Goal: Transaction & Acquisition: Purchase product/service

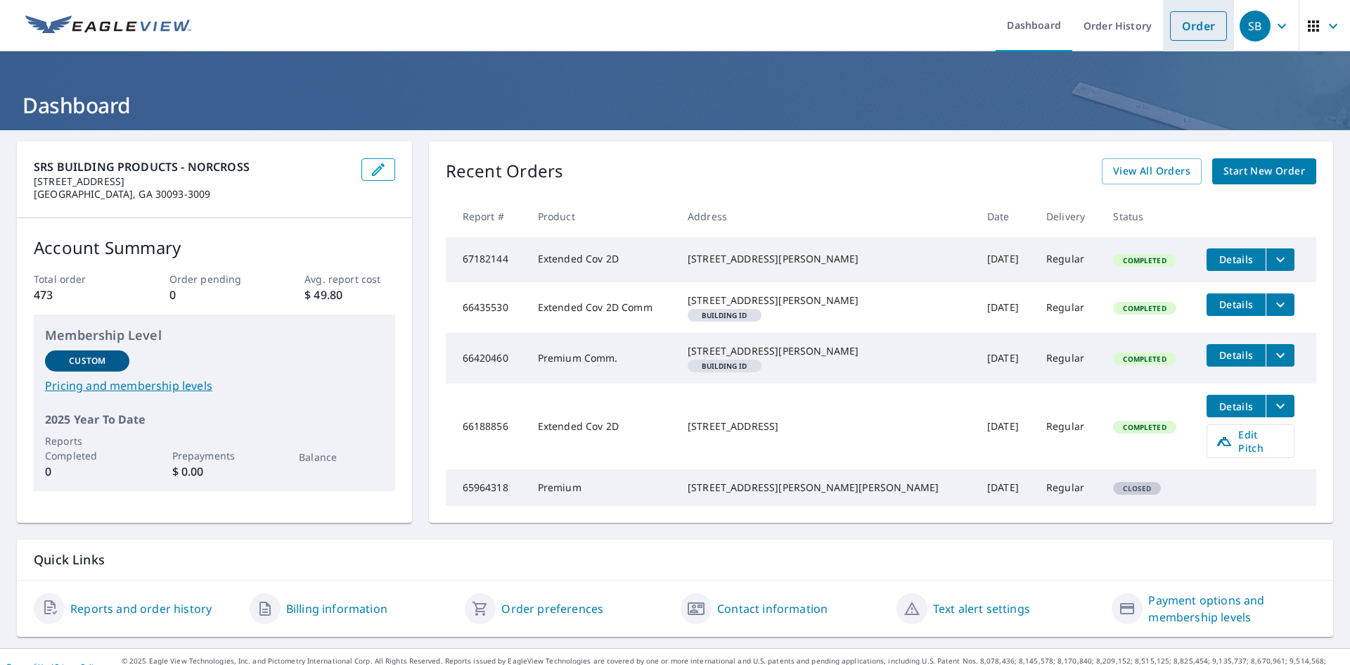
click at [1195, 29] on link "Order" at bounding box center [1198, 26] width 57 height 30
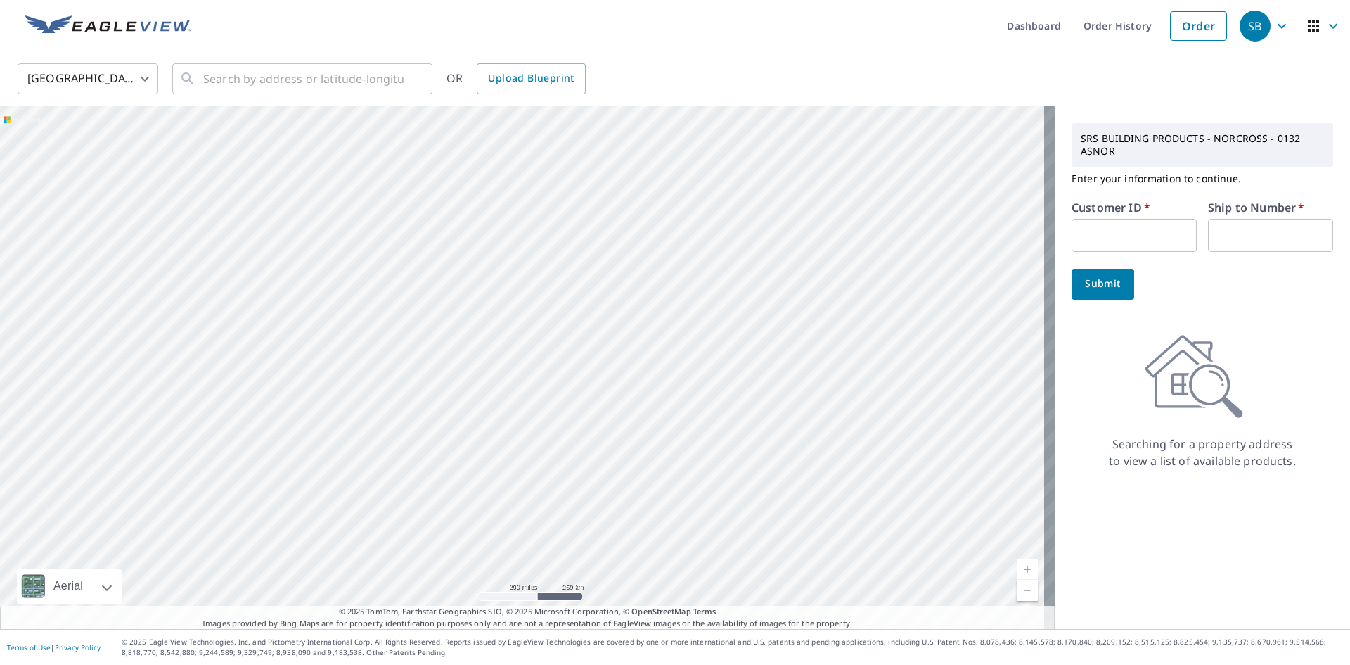
click at [1115, 243] on input "text" at bounding box center [1134, 235] width 125 height 33
type input "j"
type input "JRL132"
click at [1274, 244] on input "text" at bounding box center [1270, 235] width 125 height 33
type input "1"
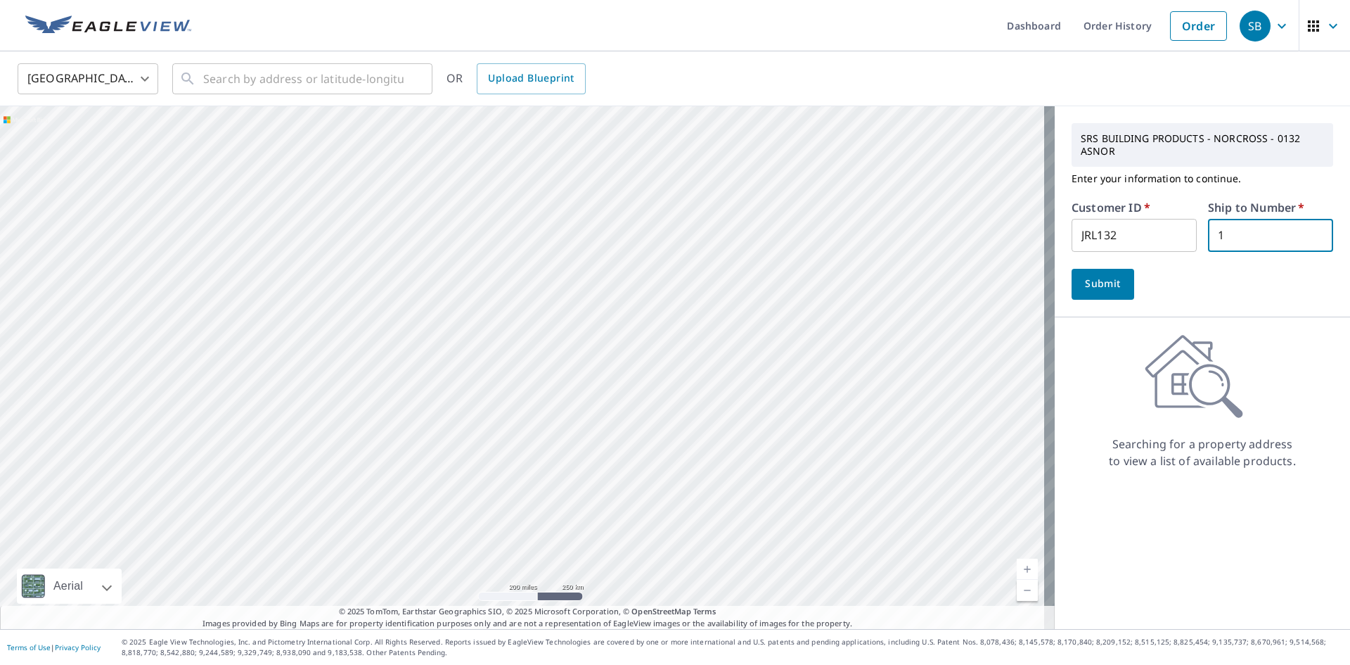
click at [1112, 276] on span "Submit" at bounding box center [1103, 284] width 40 height 18
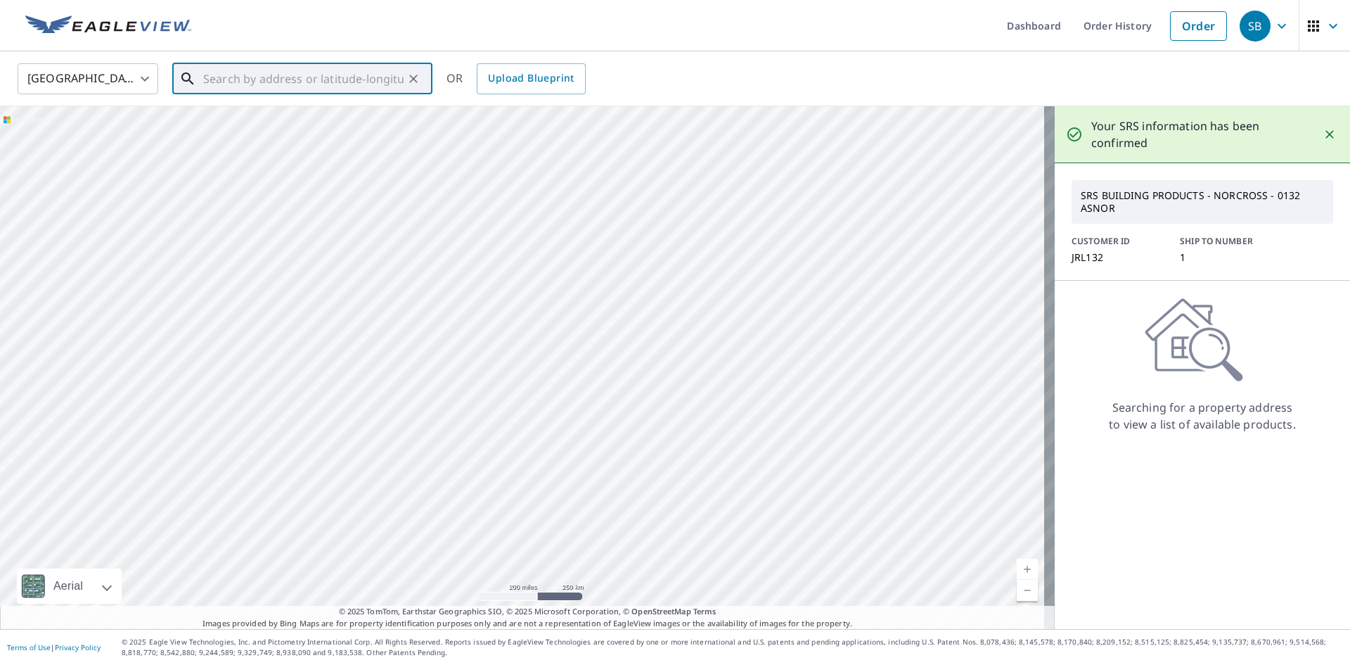
click at [214, 82] on input "text" at bounding box center [303, 78] width 200 height 39
click at [232, 122] on span "[STREET_ADDRESS]" at bounding box center [310, 119] width 221 height 17
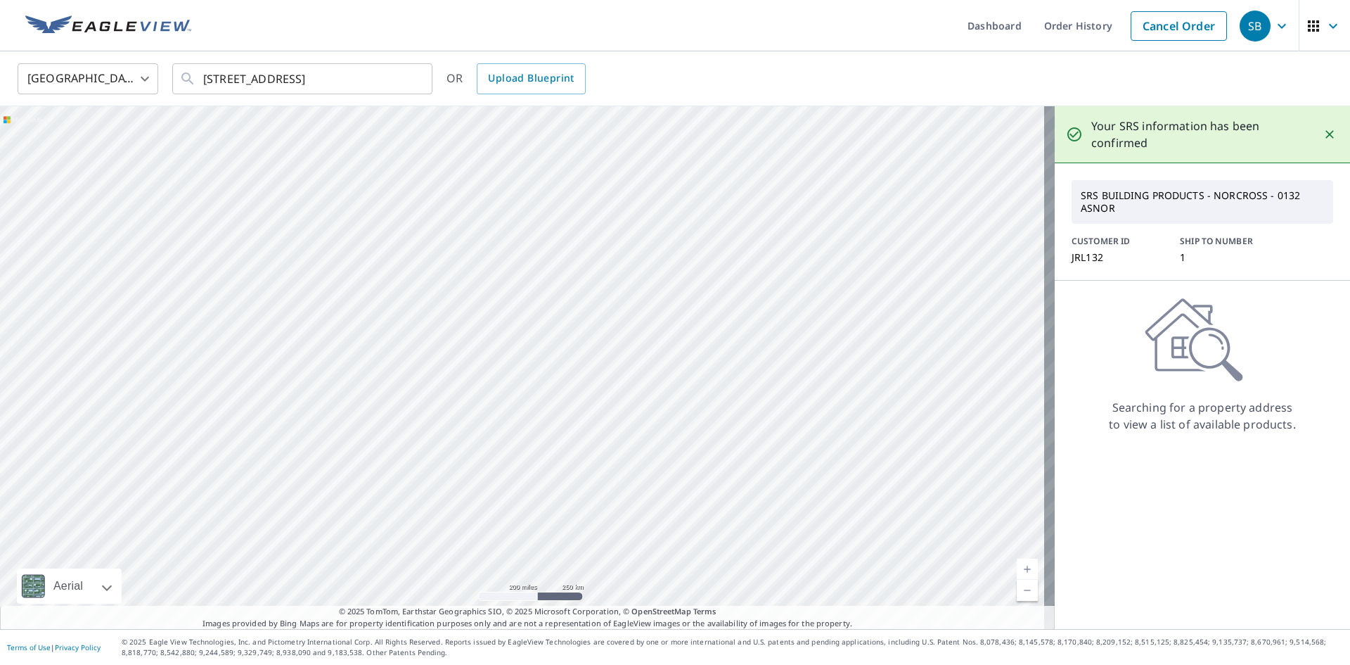
type input "[STREET_ADDRESS]"
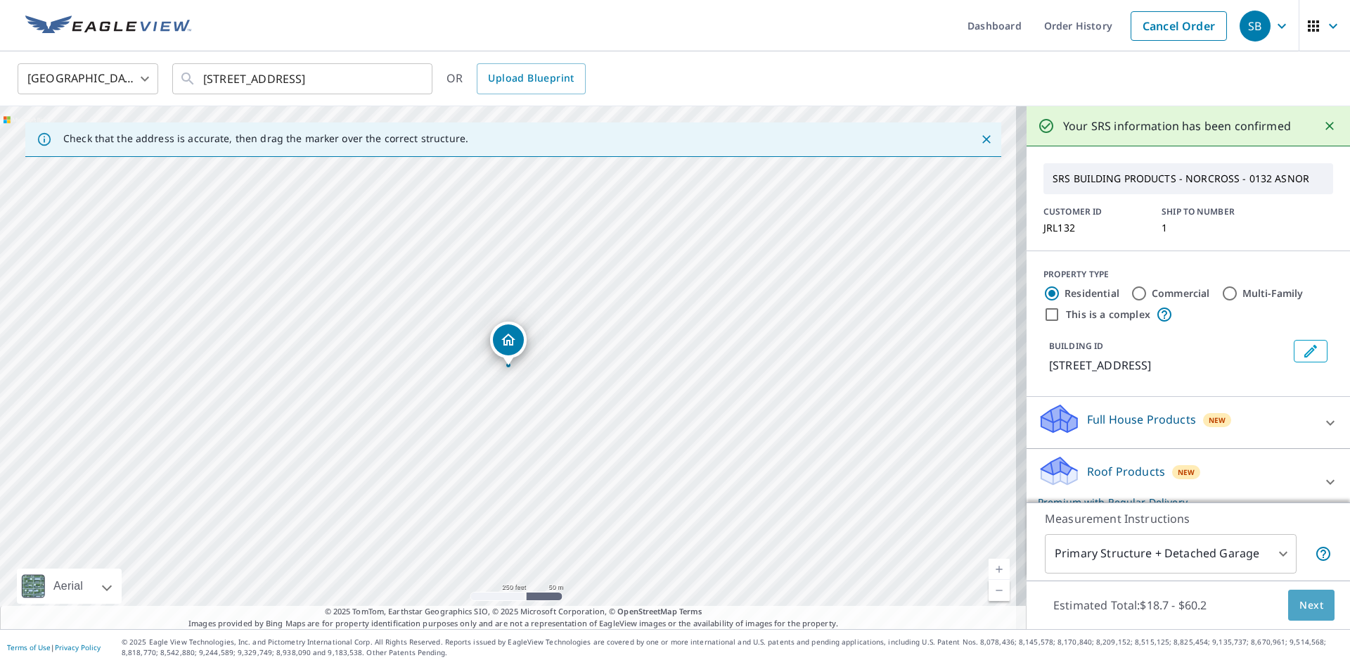
click at [1305, 604] on span "Next" at bounding box center [1312, 605] width 24 height 18
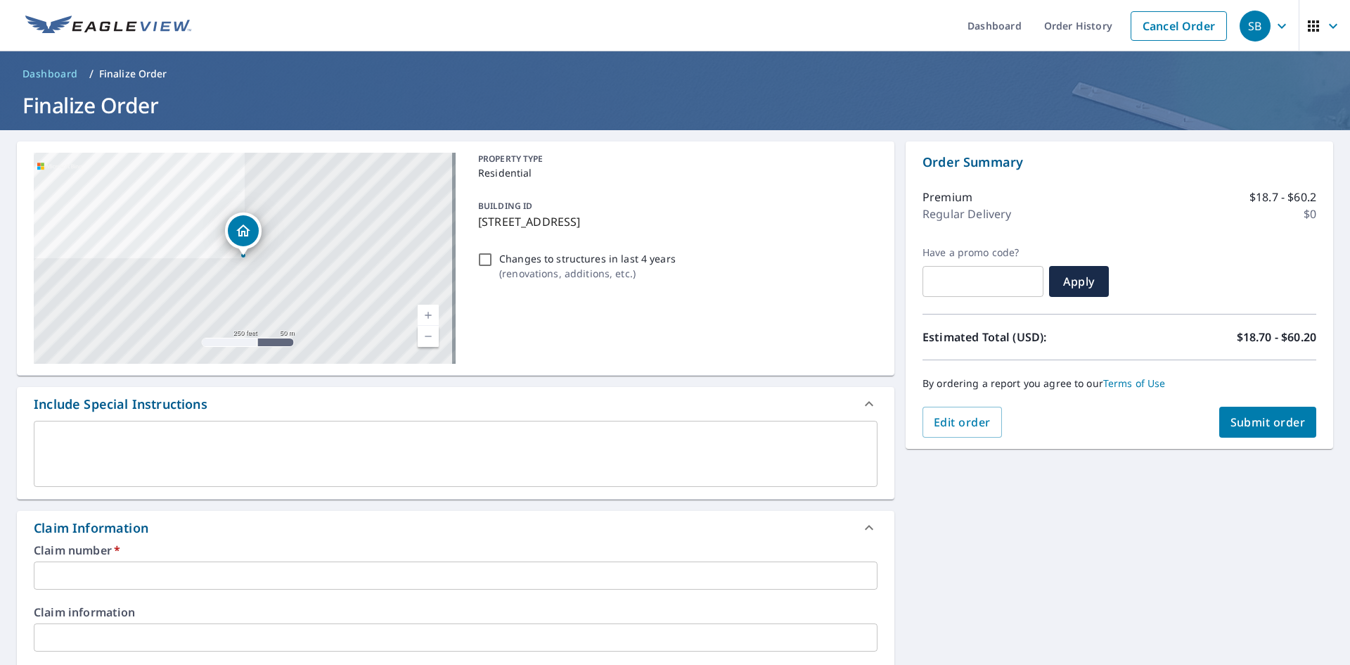
click at [62, 575] on input "text" at bounding box center [456, 575] width 844 height 28
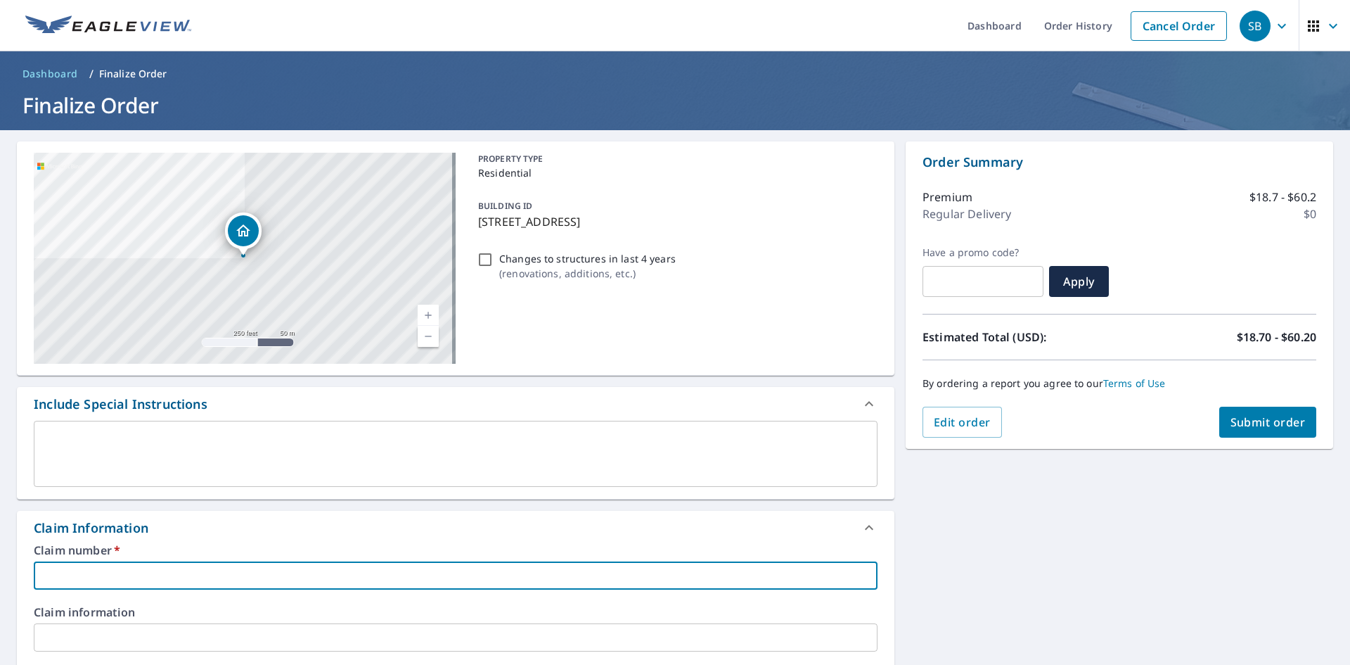
type input "9"
checkbox input "true"
type input "99"
checkbox input "true"
type input "992"
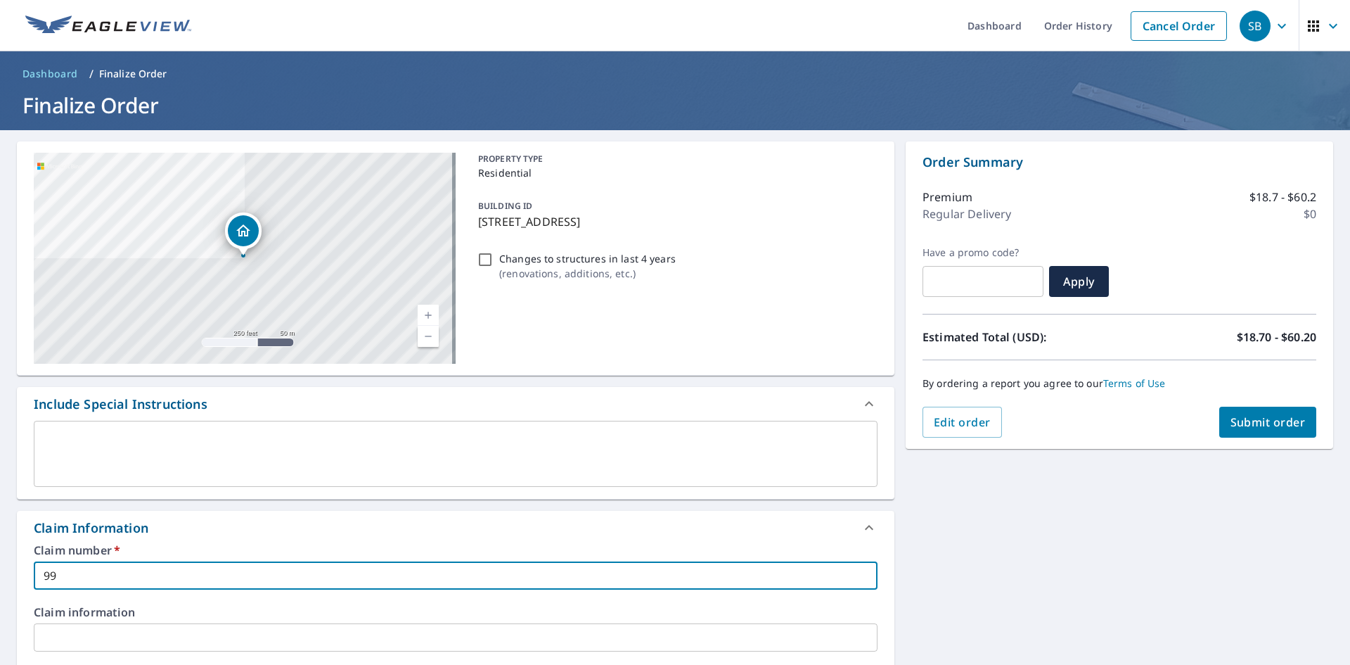
checkbox input "true"
type input "9925"
checkbox input "true"
type input "9925"
click at [1071, 274] on span "Apply" at bounding box center [1078, 281] width 37 height 15
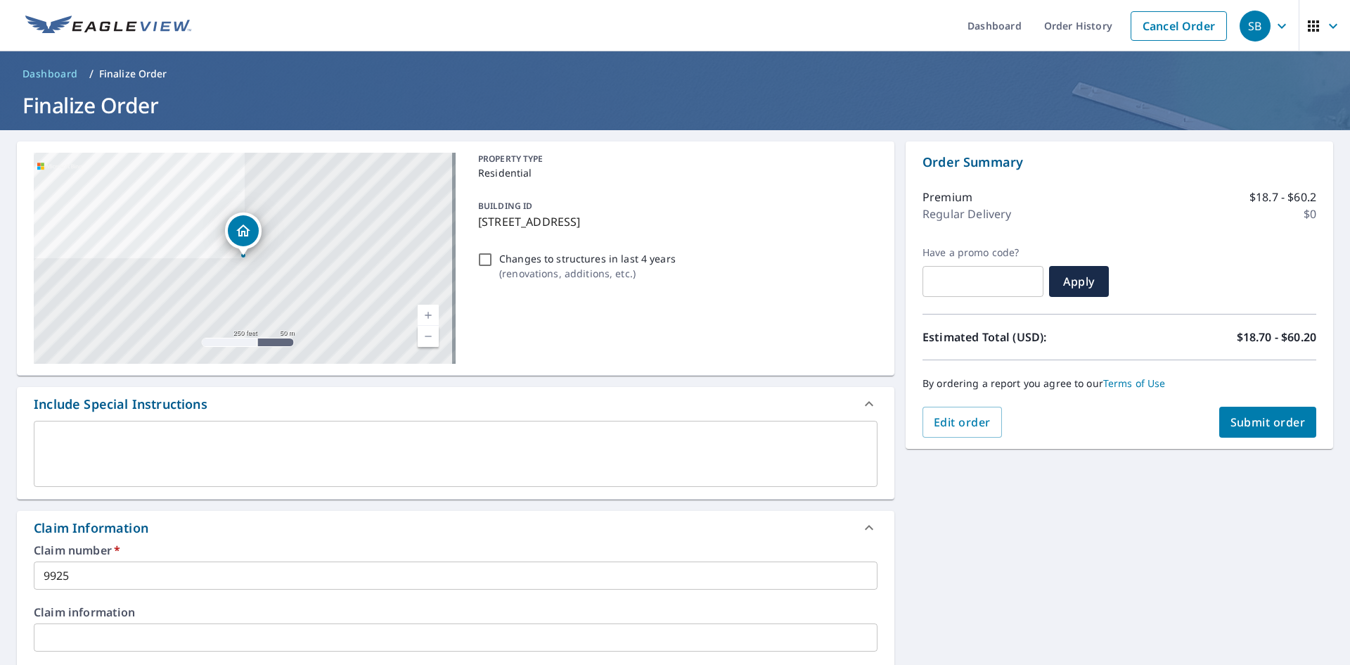
click at [1247, 417] on span "Submit order" at bounding box center [1268, 421] width 75 height 15
checkbox input "true"
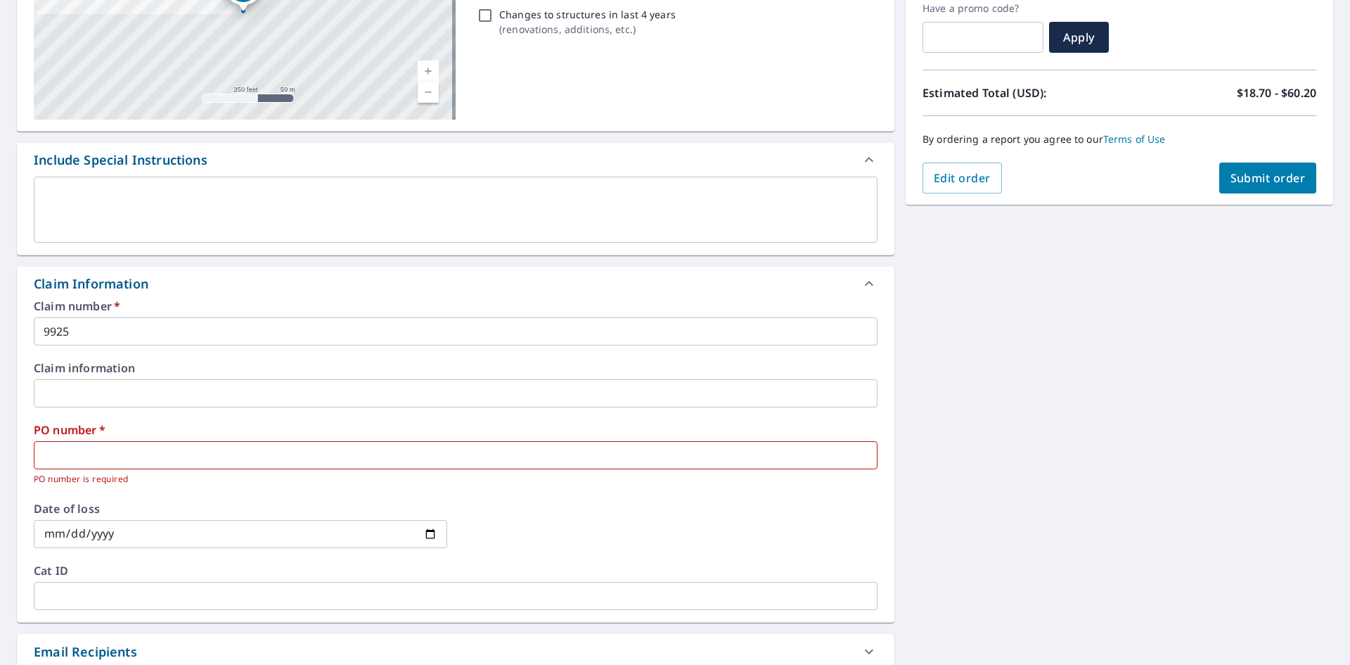
scroll to position [281, 0]
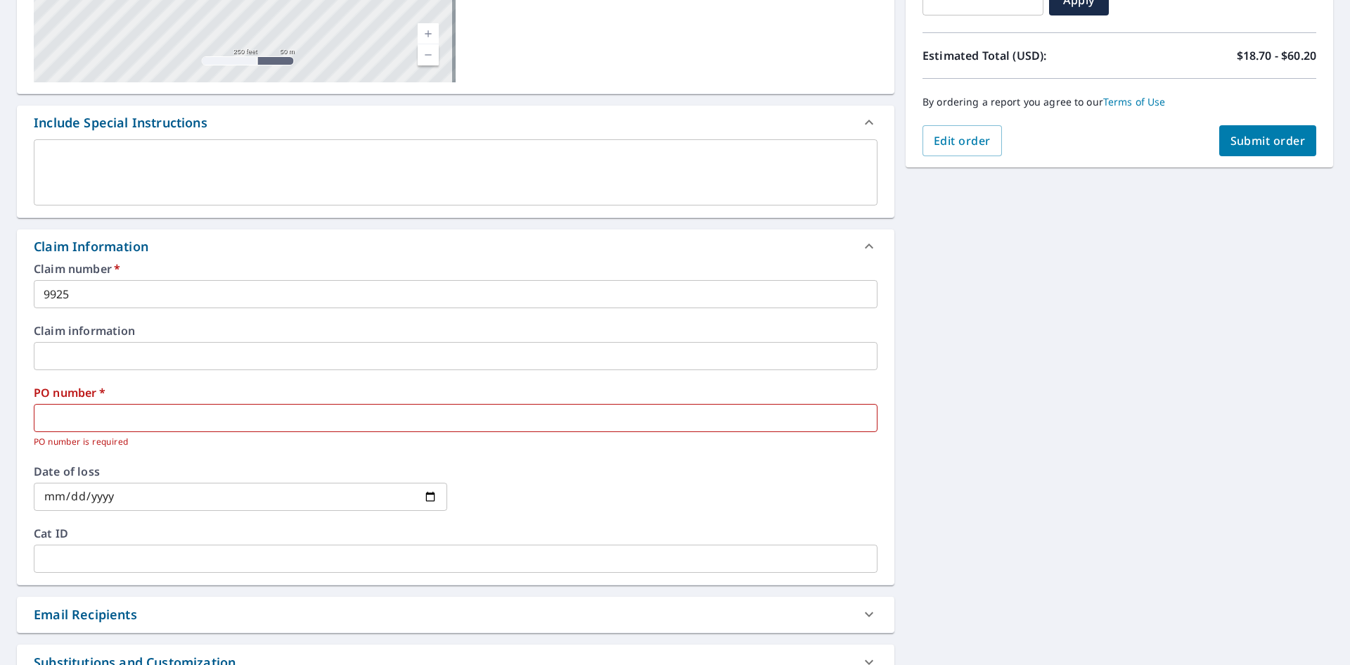
click at [229, 418] on input "text" at bounding box center [456, 418] width 844 height 28
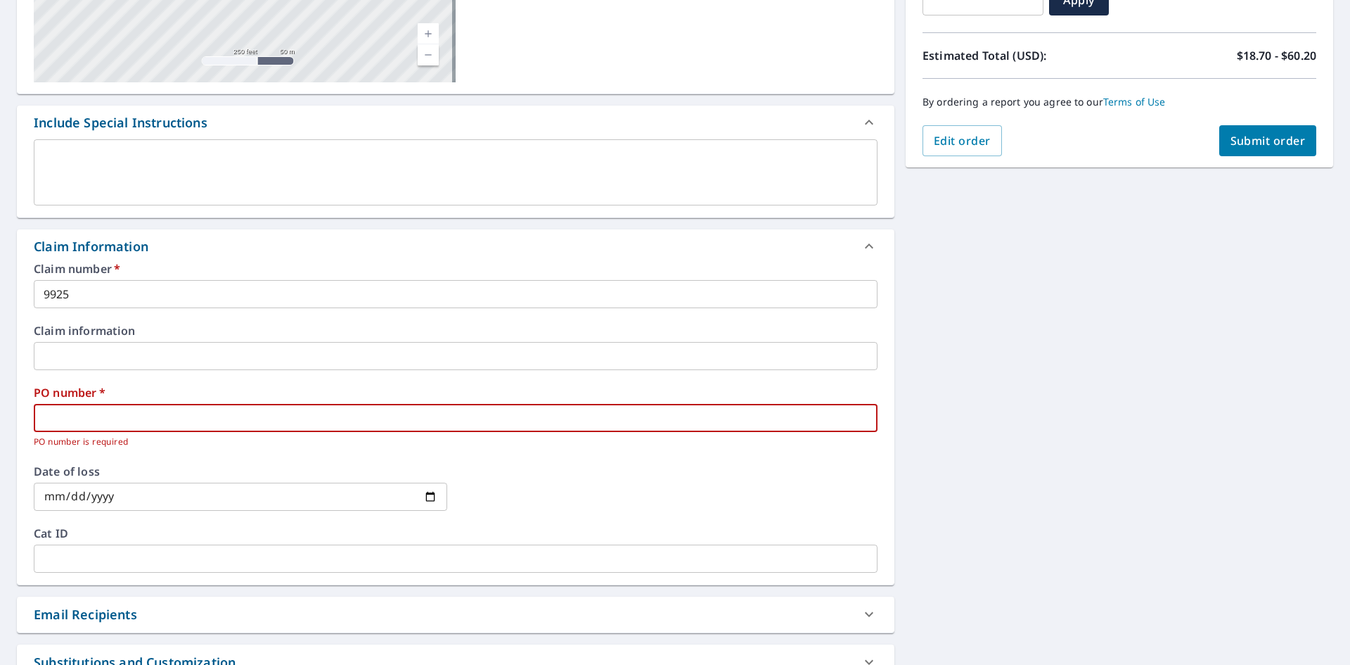
type input "4"
checkbox input "true"
type input "41"
checkbox input "true"
type input "419"
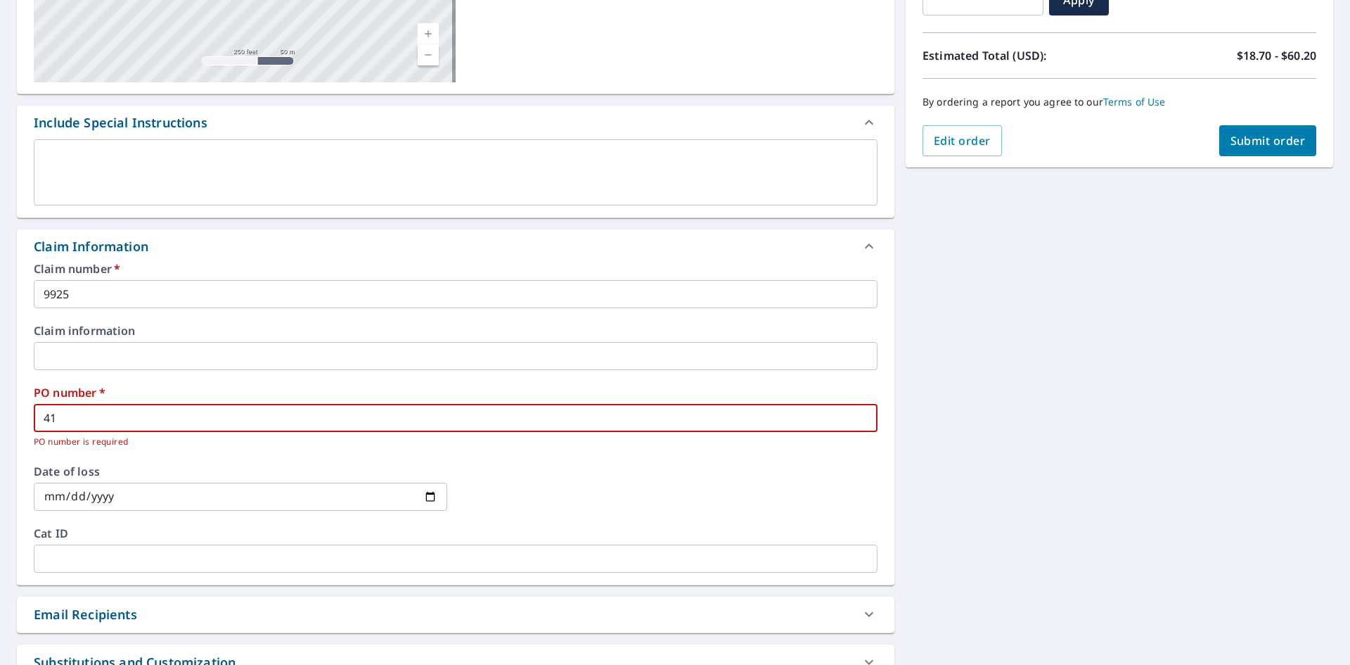
checkbox input "true"
type input "4198"
checkbox input "true"
type input "4198"
checkbox input "true"
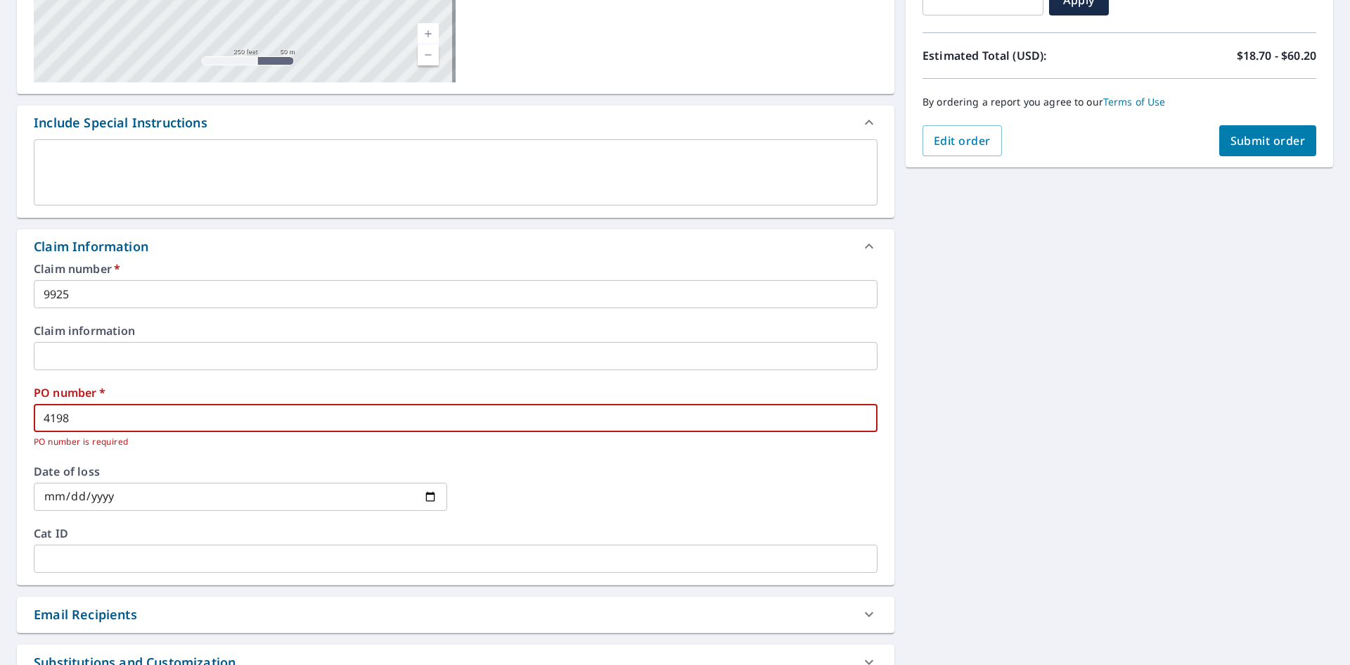
type input "4198 E"
checkbox input "true"
type input "4198 Ea"
checkbox input "true"
type input "4198 Eag"
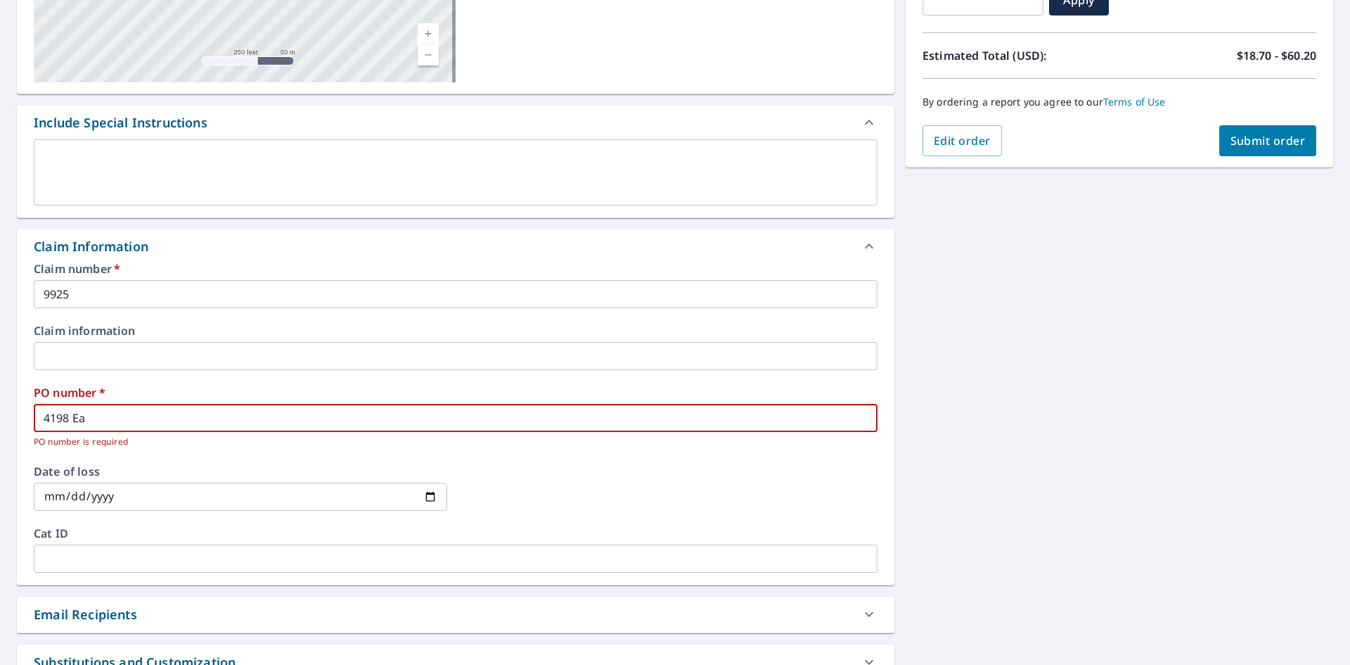
checkbox input "true"
type input "4198 Eagl"
checkbox input "true"
type input "4198 Eagle"
checkbox input "true"
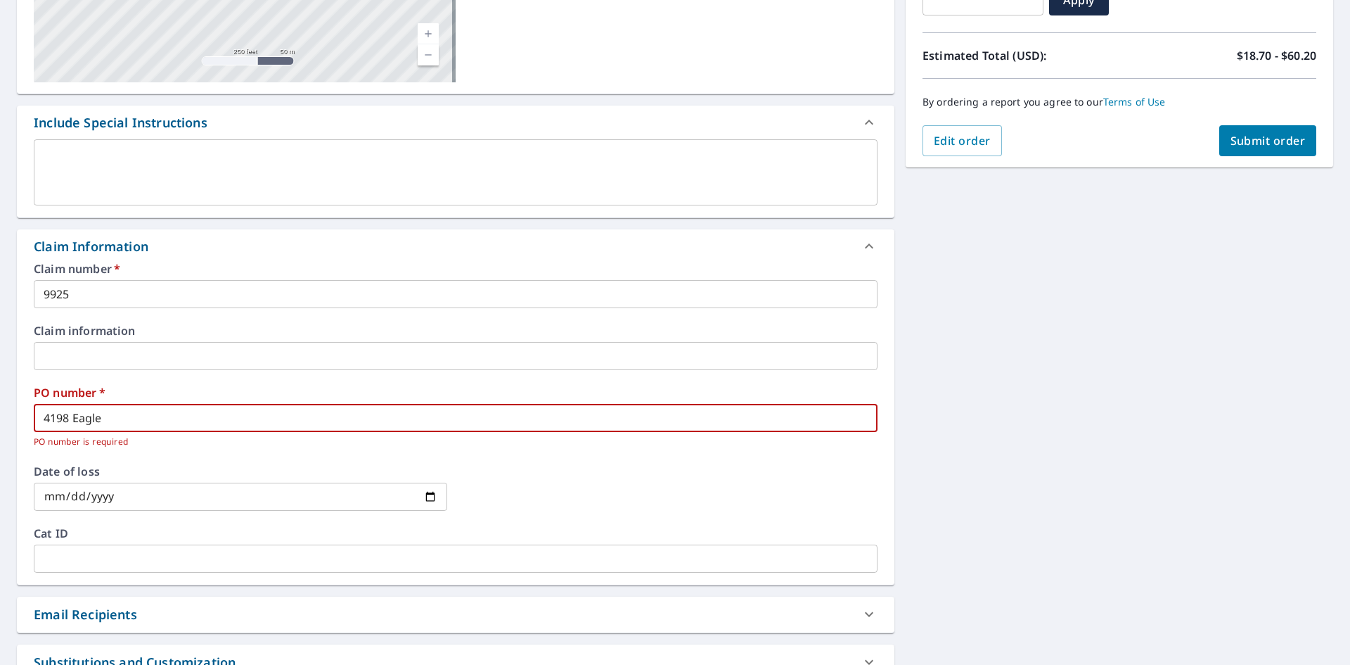
type input "4198 Eaglev"
checkbox input "true"
type input "4198 Eaglevi"
checkbox input "true"
type input "4198 Eaglevie"
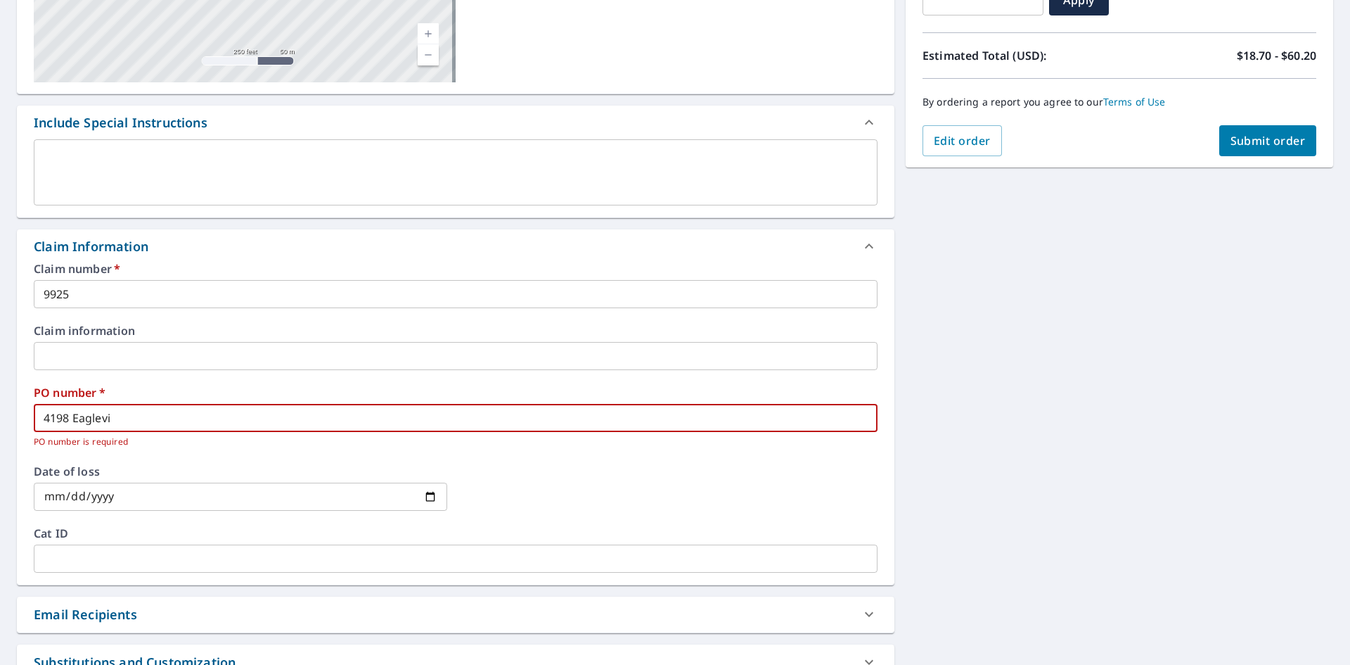
checkbox input "true"
type input "4198 [GEOGRAPHIC_DATA]"
checkbox input "true"
type input "4198 [GEOGRAPHIC_DATA]"
click at [1252, 148] on span "Submit order" at bounding box center [1268, 140] width 75 height 15
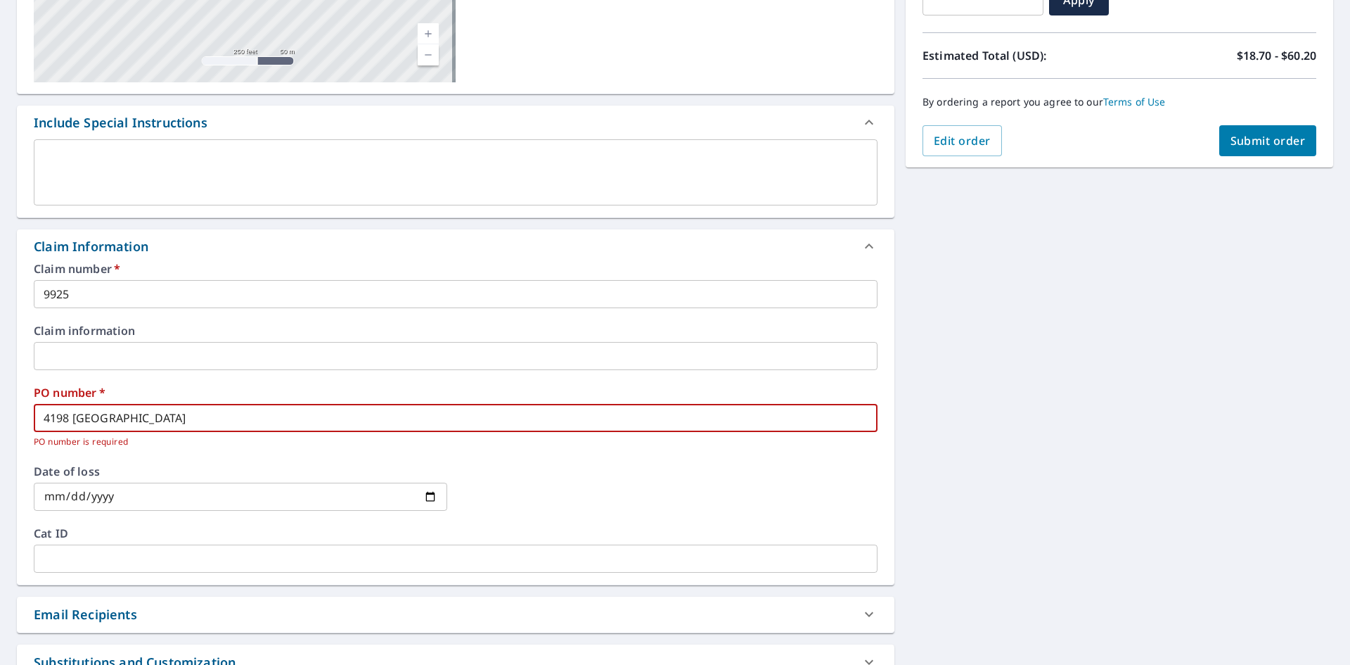
checkbox input "true"
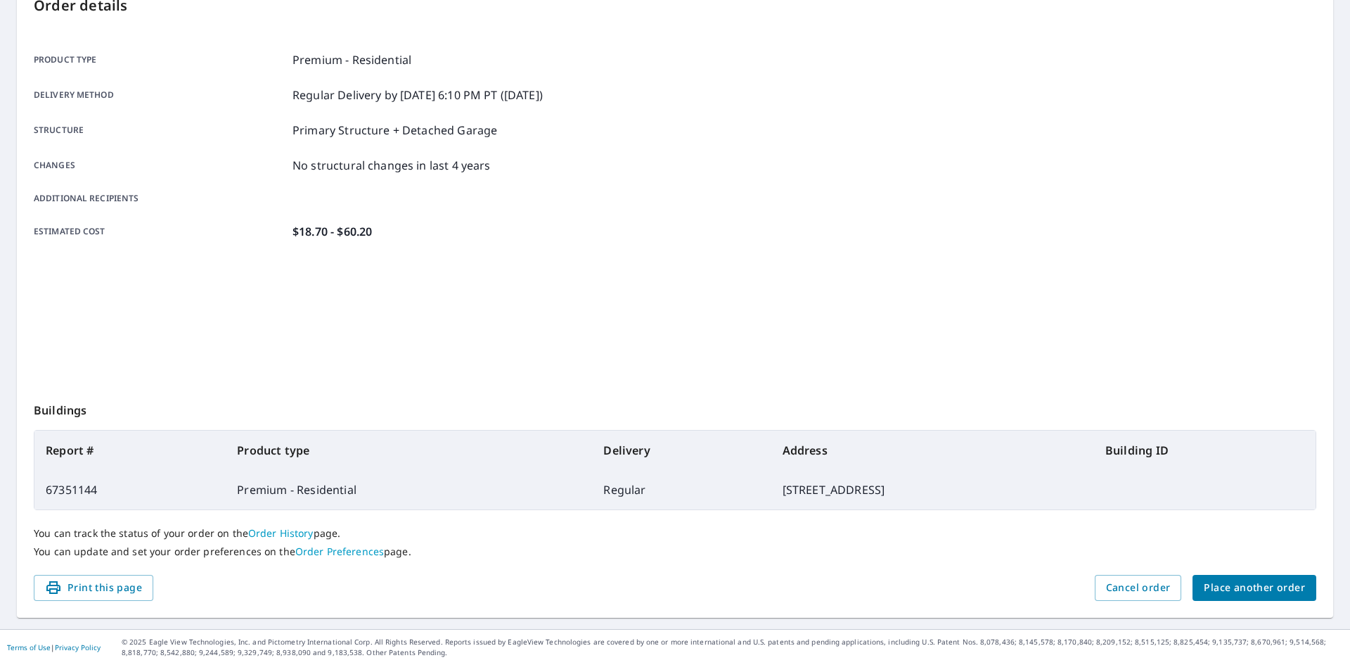
scroll to position [163, 0]
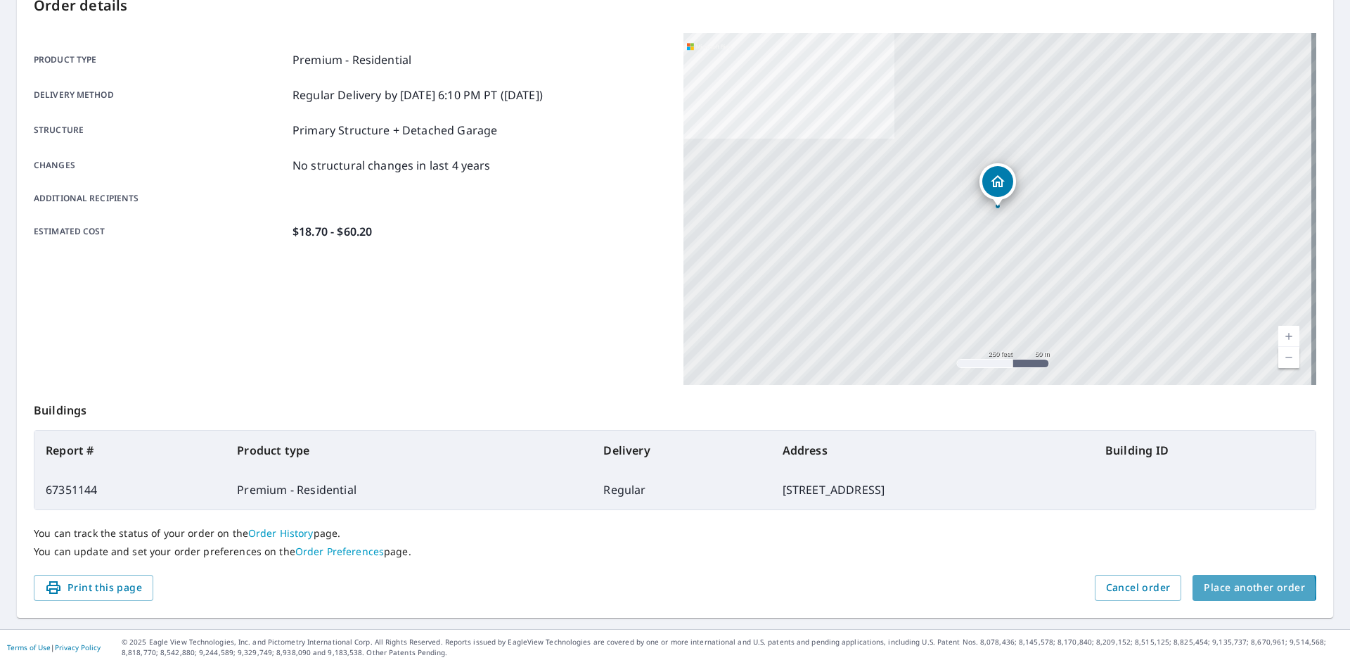
click at [1228, 589] on span "Place another order" at bounding box center [1254, 588] width 101 height 18
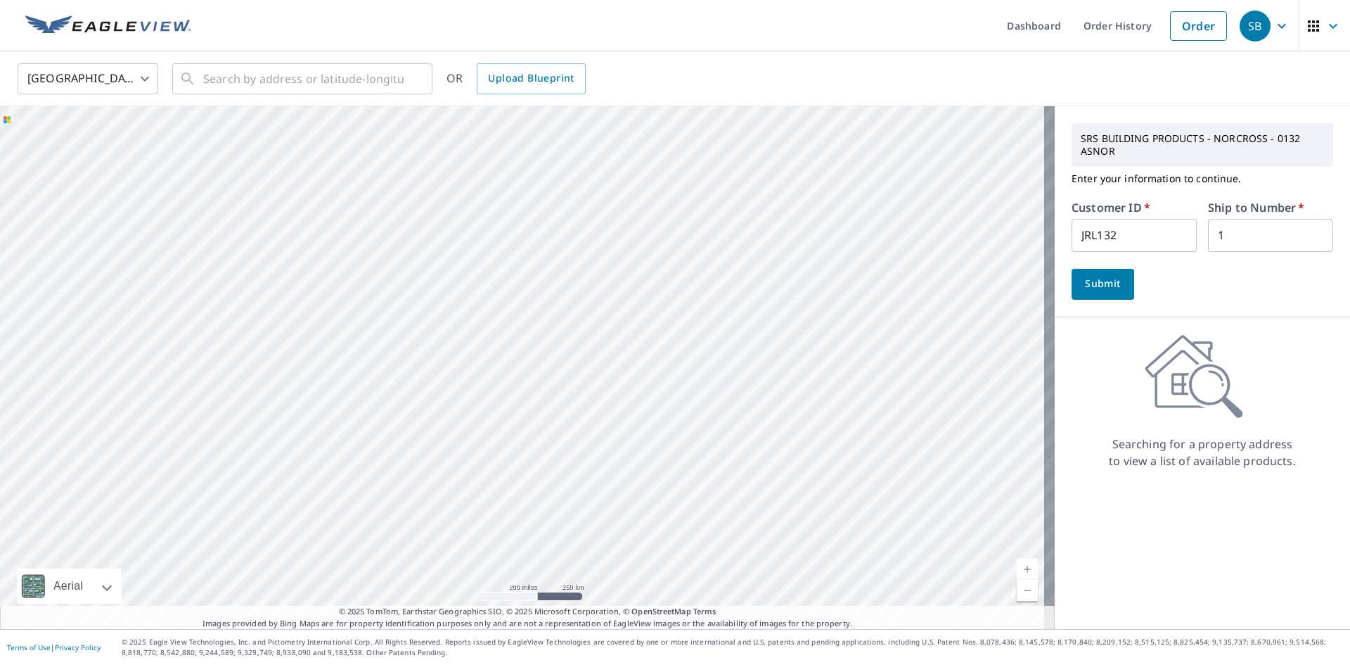
click at [1091, 286] on span "Submit" at bounding box center [1103, 284] width 40 height 18
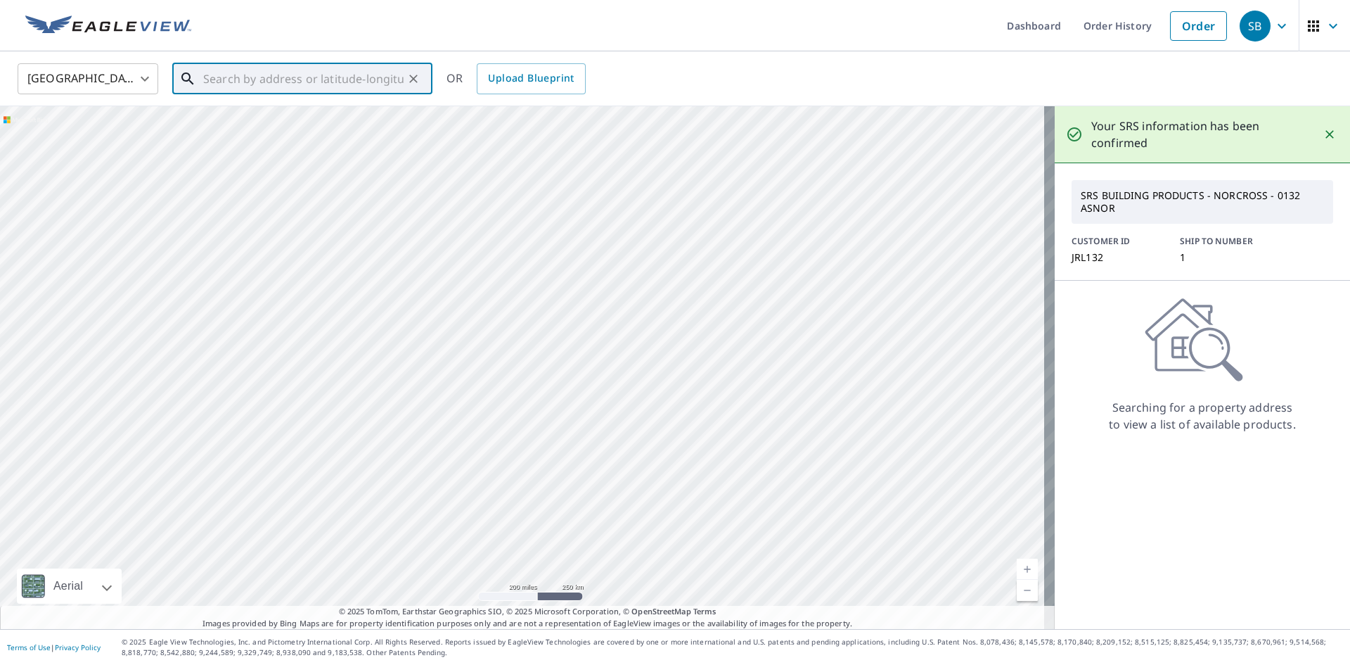
click at [273, 81] on input "text" at bounding box center [303, 78] width 200 height 39
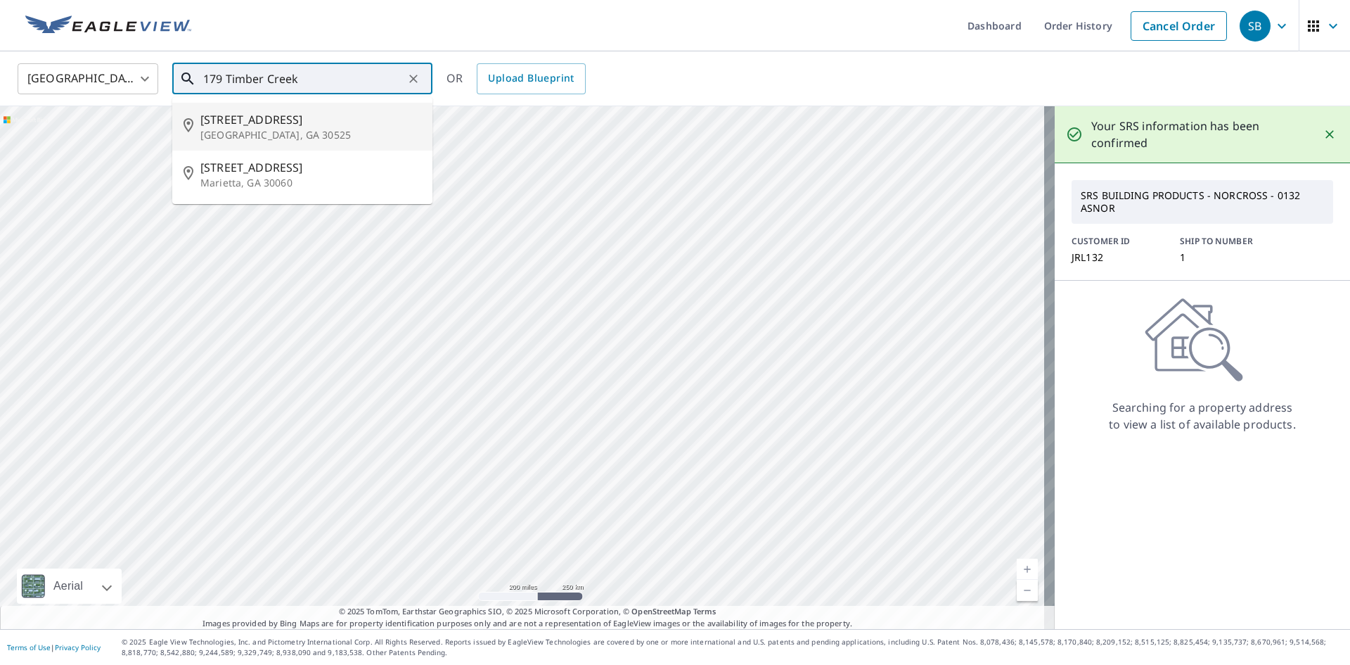
click at [264, 124] on span "[STREET_ADDRESS]" at bounding box center [310, 119] width 221 height 17
type input "[STREET_ADDRESS][PERSON_NAME]"
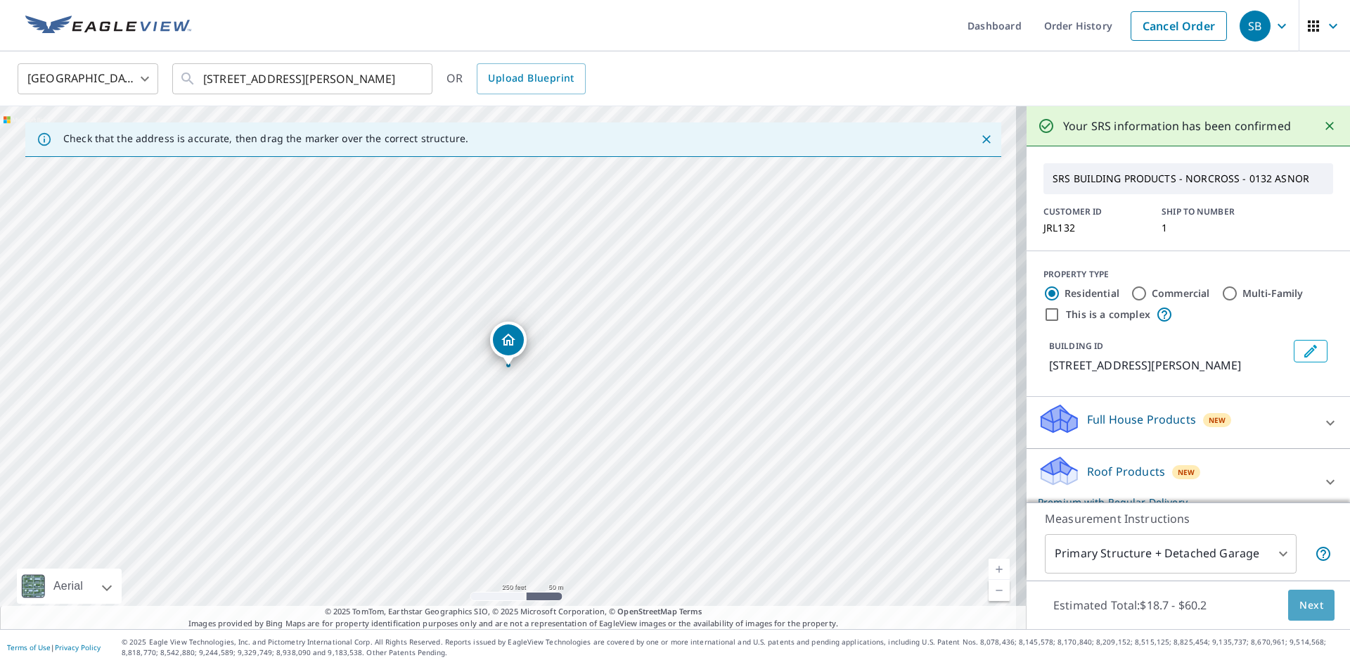
click at [1312, 603] on span "Next" at bounding box center [1312, 605] width 24 height 18
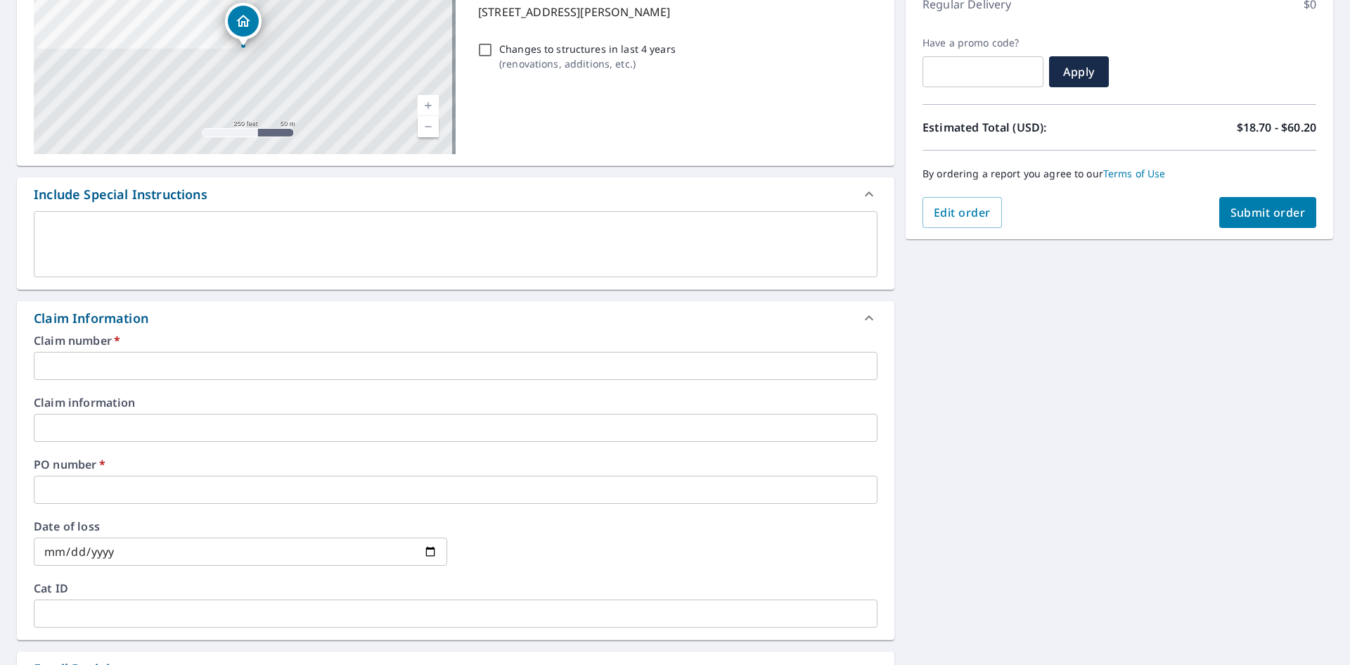
scroll to position [211, 0]
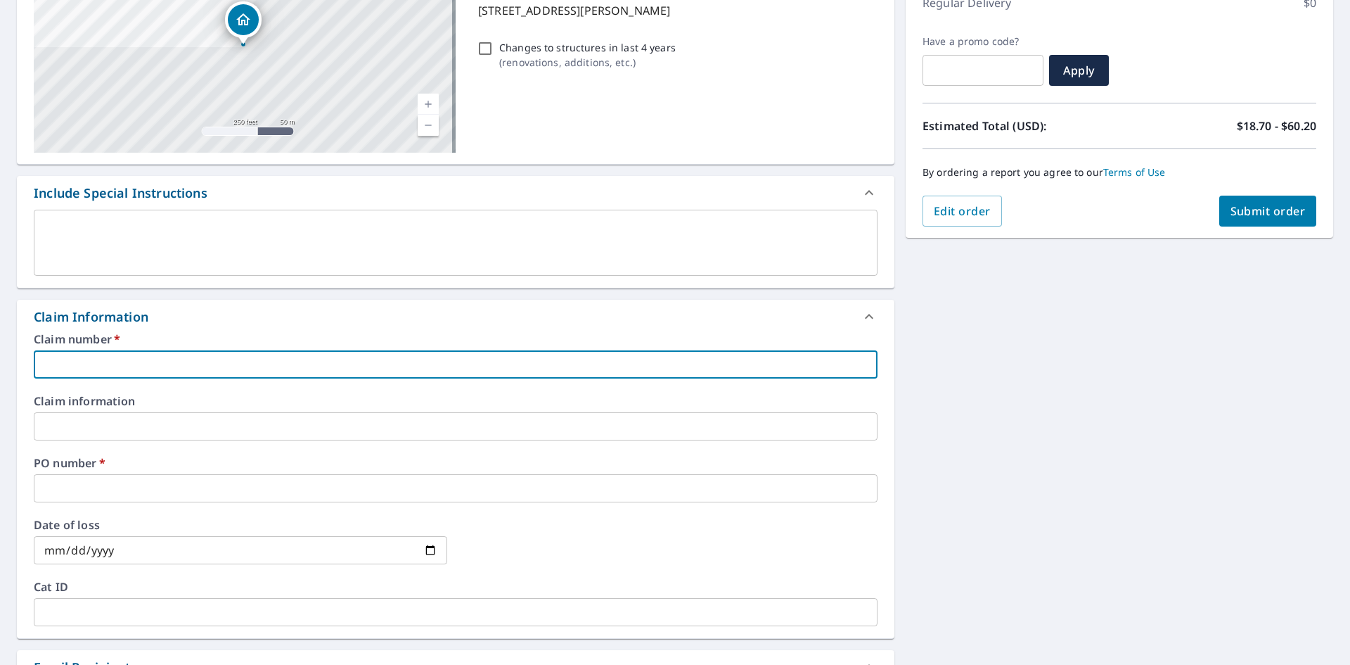
click at [108, 360] on input "text" at bounding box center [456, 364] width 844 height 28
type input "9"
checkbox input "true"
type input "99"
checkbox input "true"
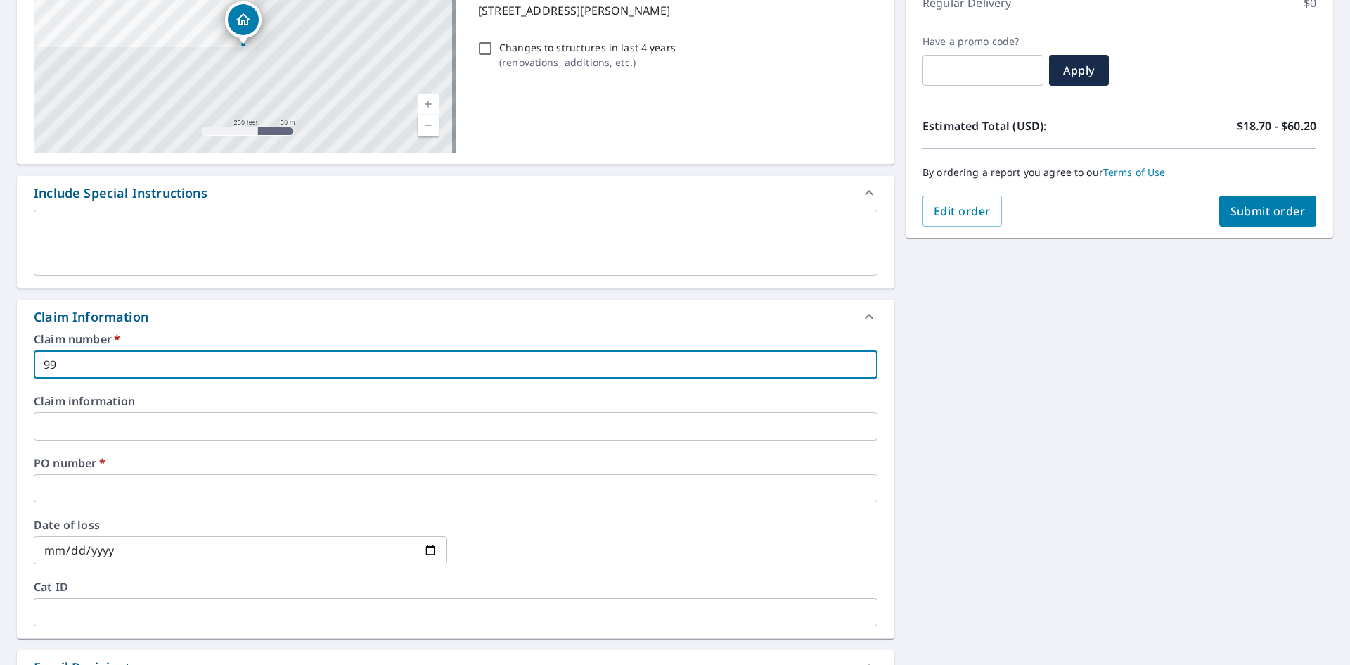
type input "992"
checkbox input "true"
type input "9925"
checkbox input "true"
type input "9925-"
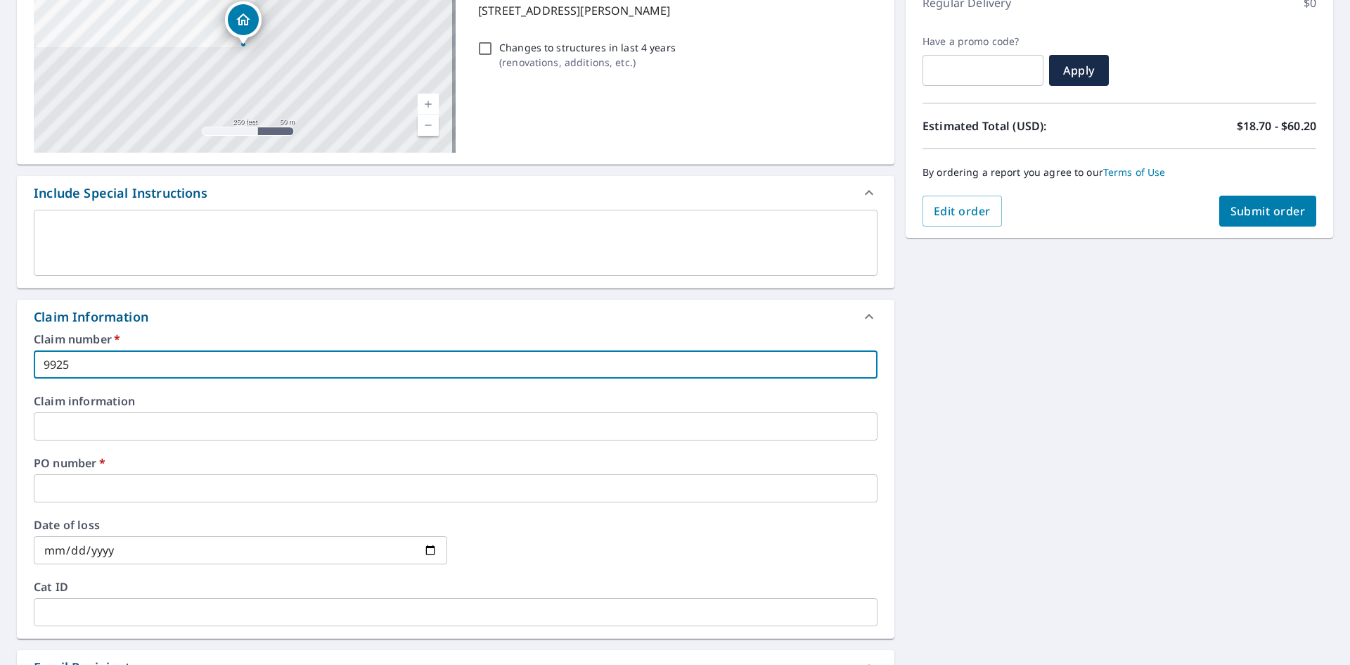
checkbox input "true"
type input "9925-#"
checkbox input "true"
type input "9925-#2"
checkbox input "true"
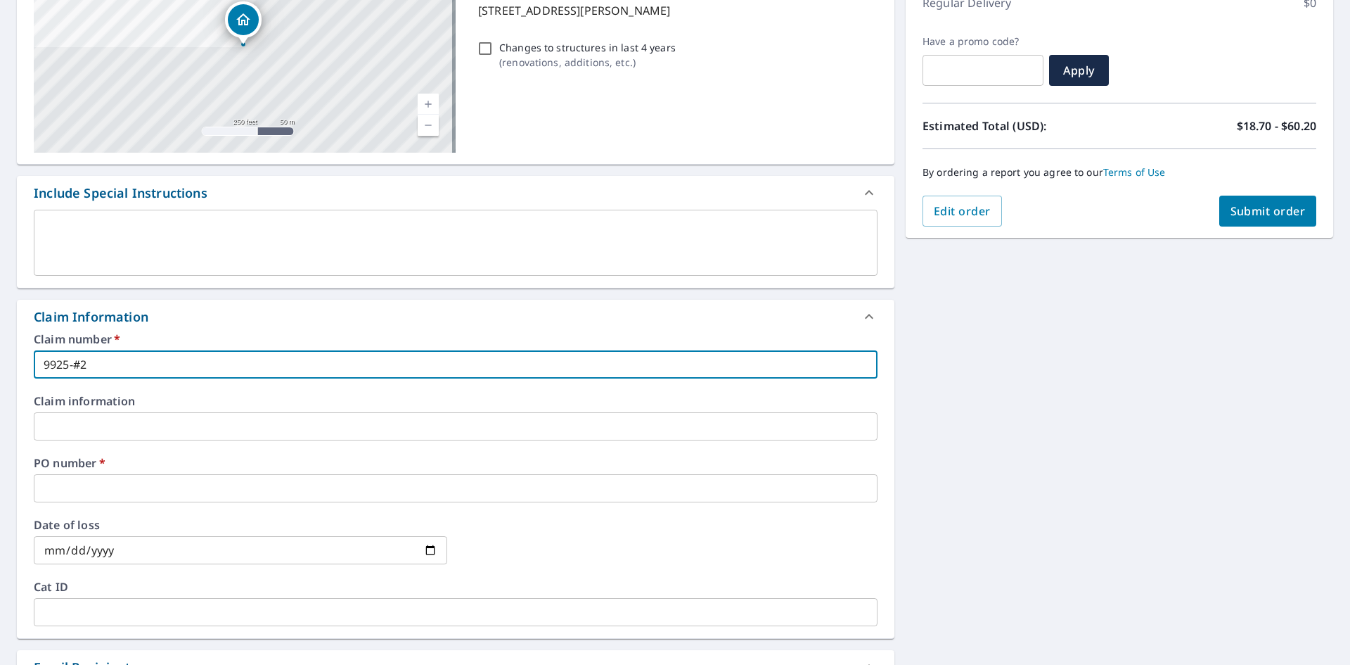
type input "9925-#2"
click at [56, 485] on input "text" at bounding box center [456, 488] width 844 height 28
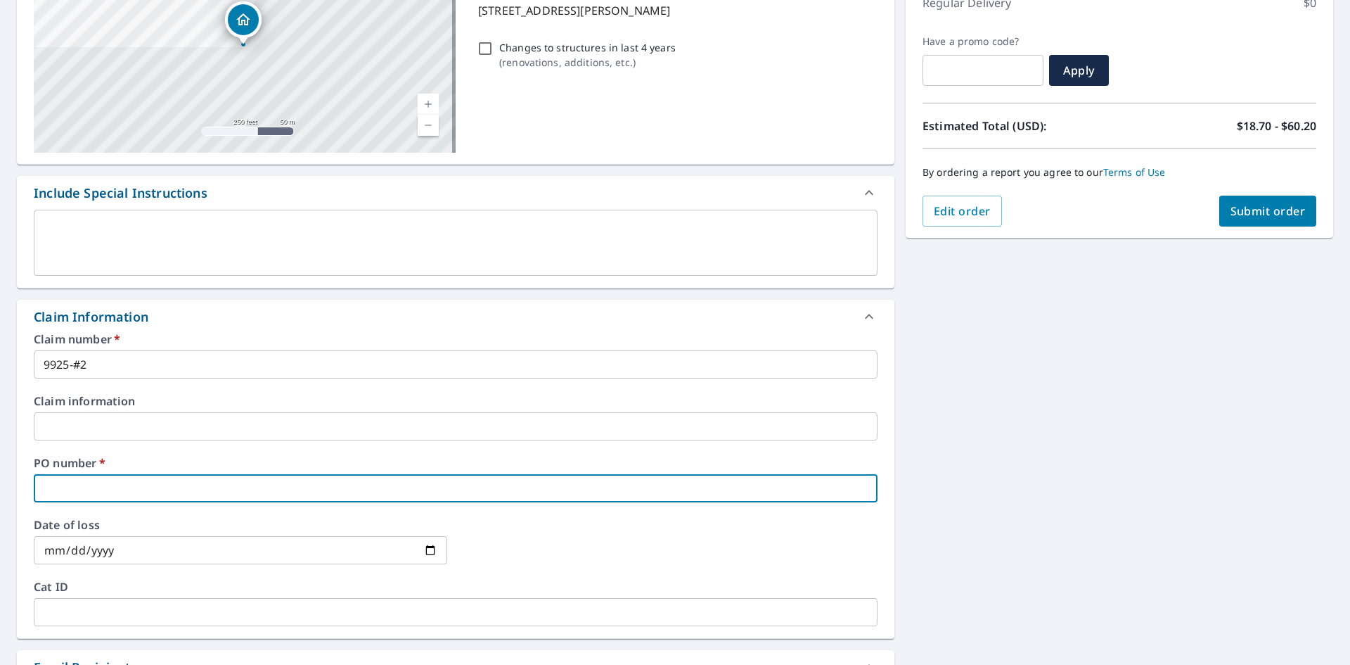
type input "1"
checkbox input "true"
type input "17"
checkbox input "true"
type input "179"
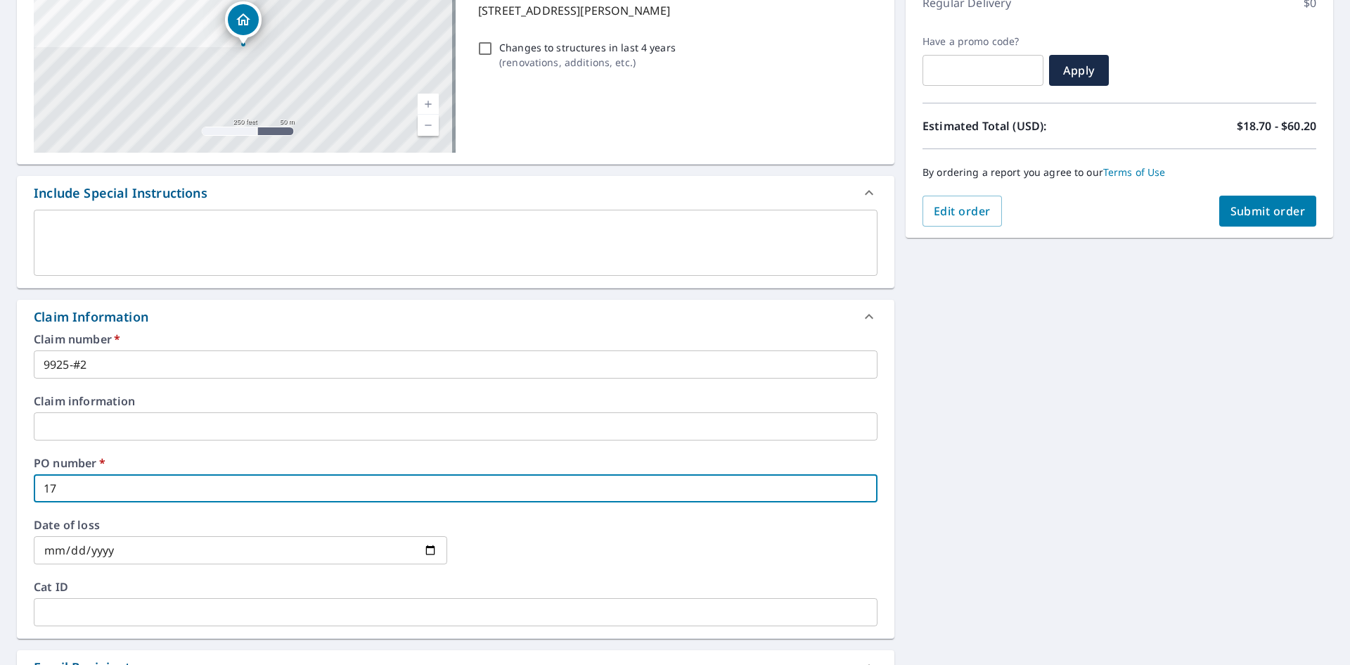
checkbox input "true"
type input "179"
checkbox input "true"
type input "179 E"
checkbox input "true"
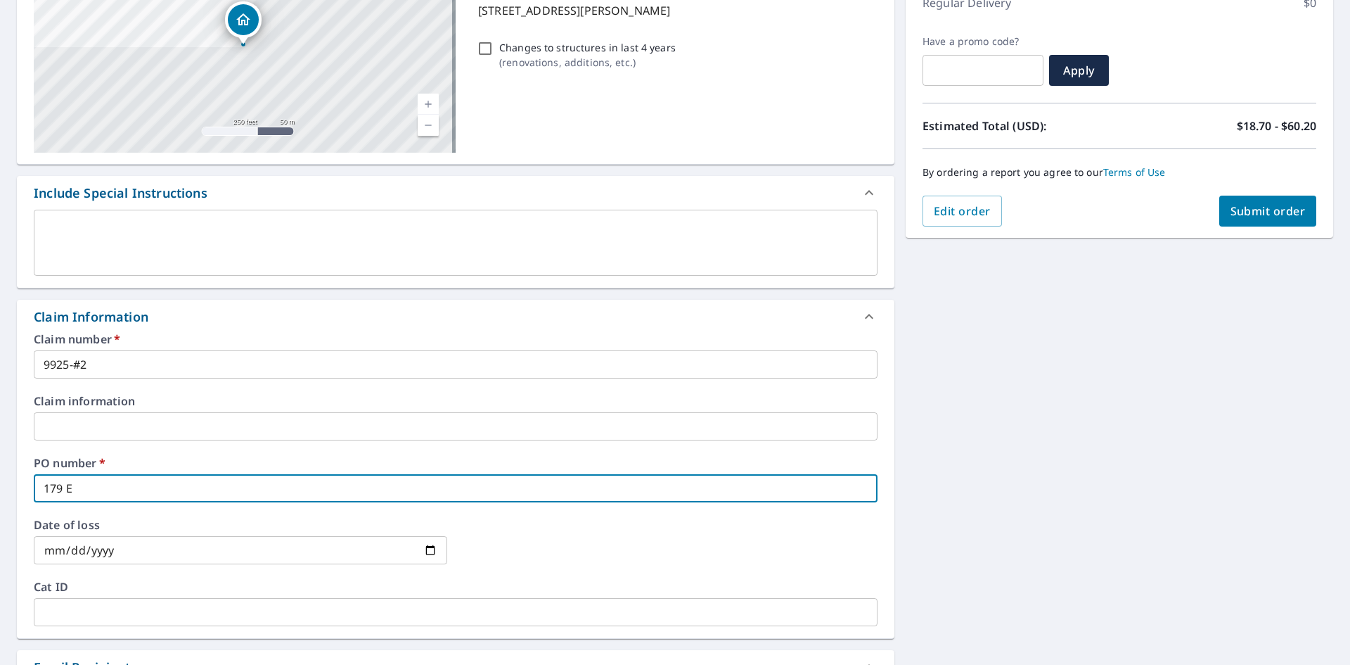
type input "179 Ea"
checkbox input "true"
type input "179 Eag"
checkbox input "true"
type input "179 Eagl"
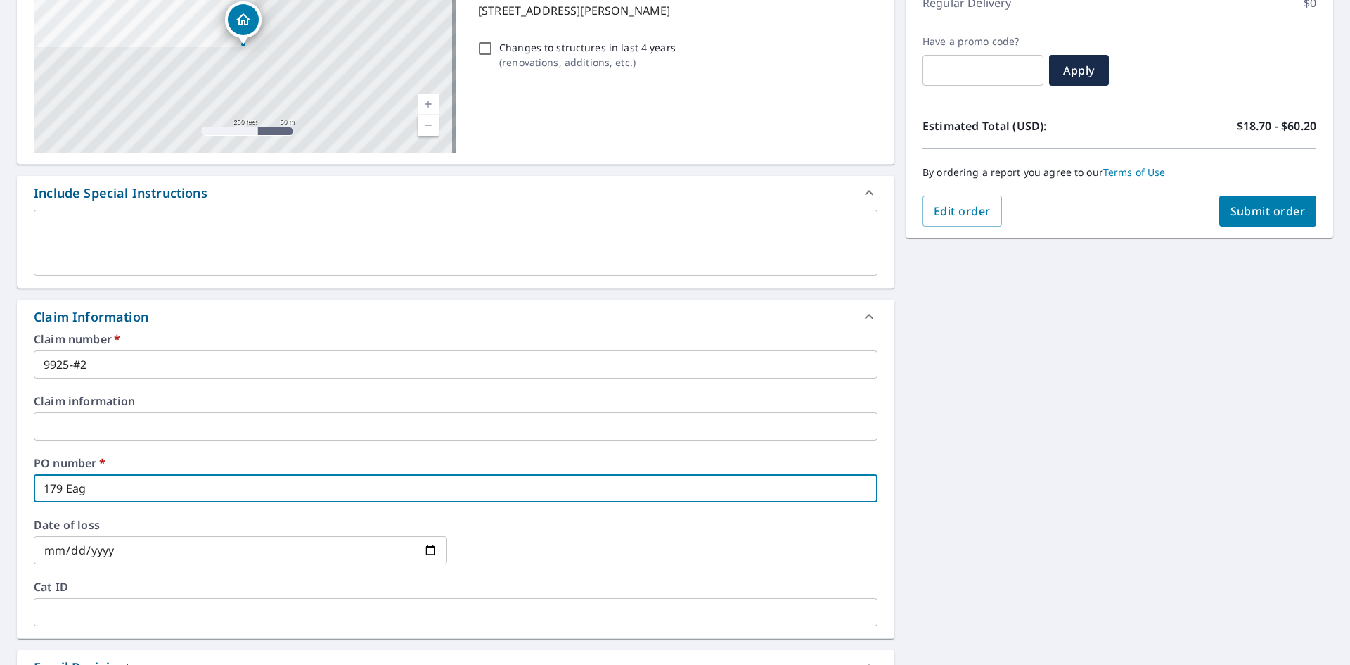
checkbox input "true"
type input "179 Eagle"
checkbox input "true"
type input "179 Eaglev"
checkbox input "true"
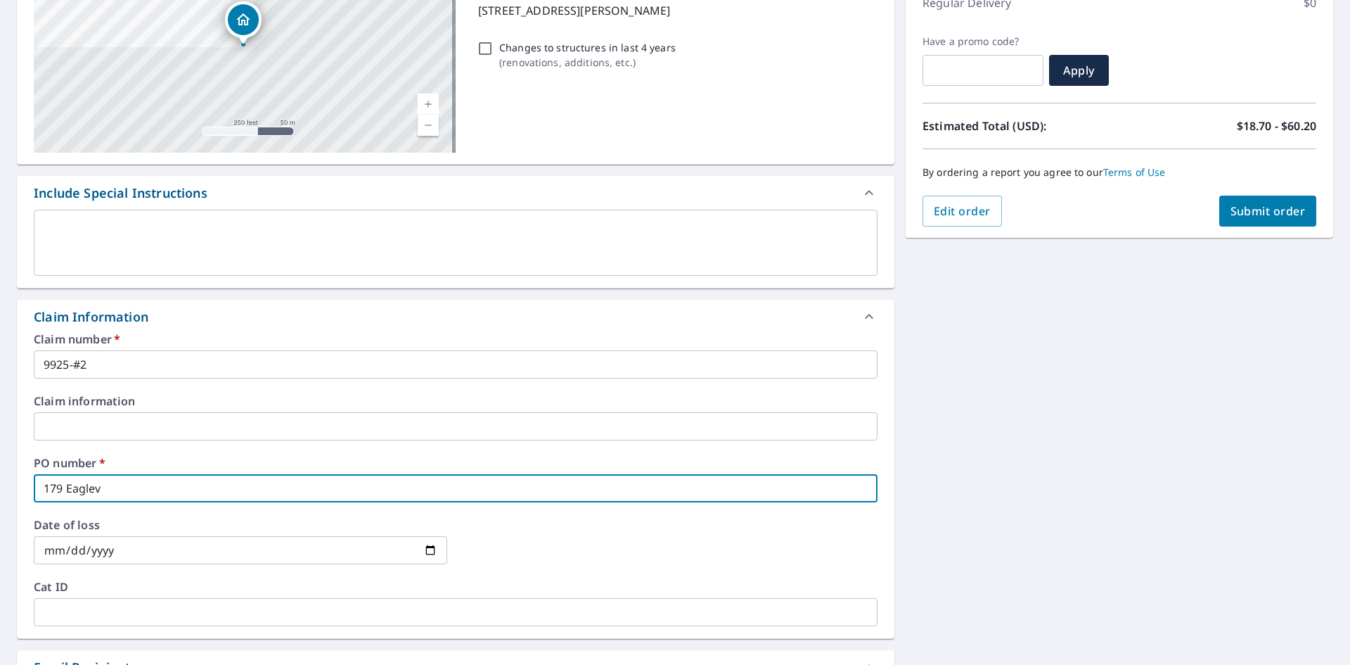
type input "179 Eaglevi"
checkbox input "true"
type input "179 Eaglevie"
checkbox input "true"
type input "179 Eagleview"
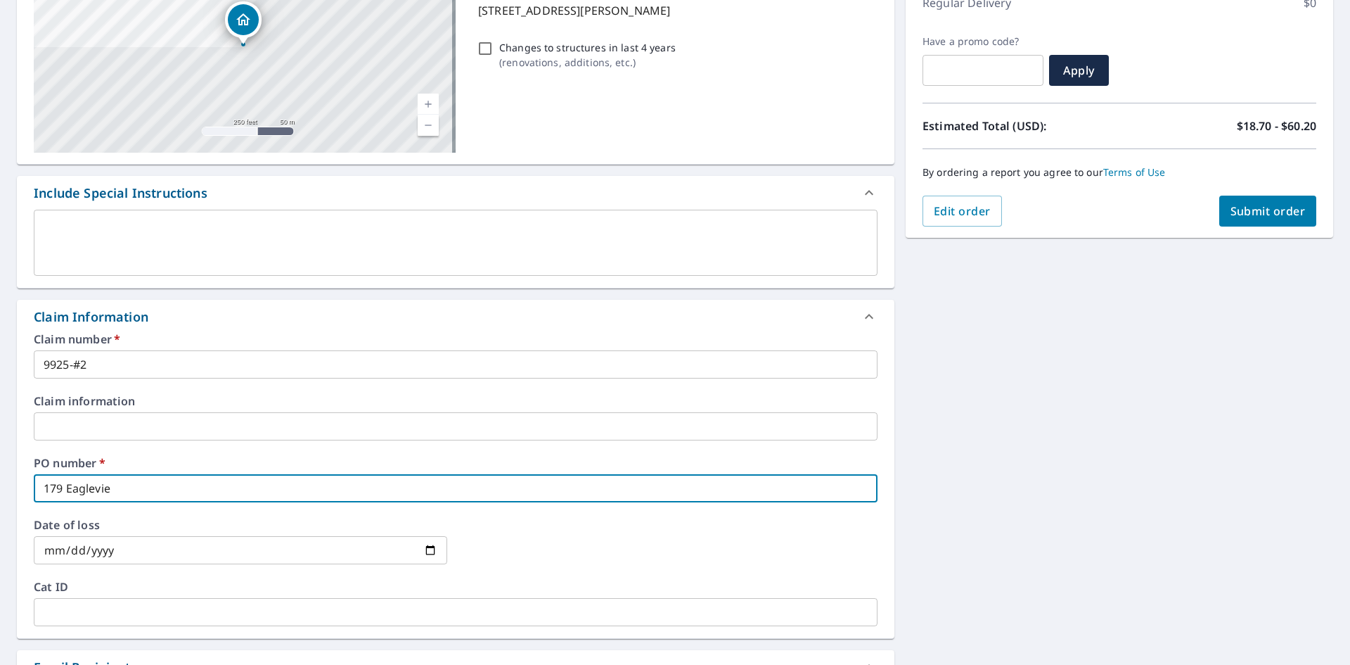
checkbox input "true"
type input "179 Eagleview"
click at [1256, 219] on button "Submit order" at bounding box center [1268, 210] width 98 height 31
checkbox input "true"
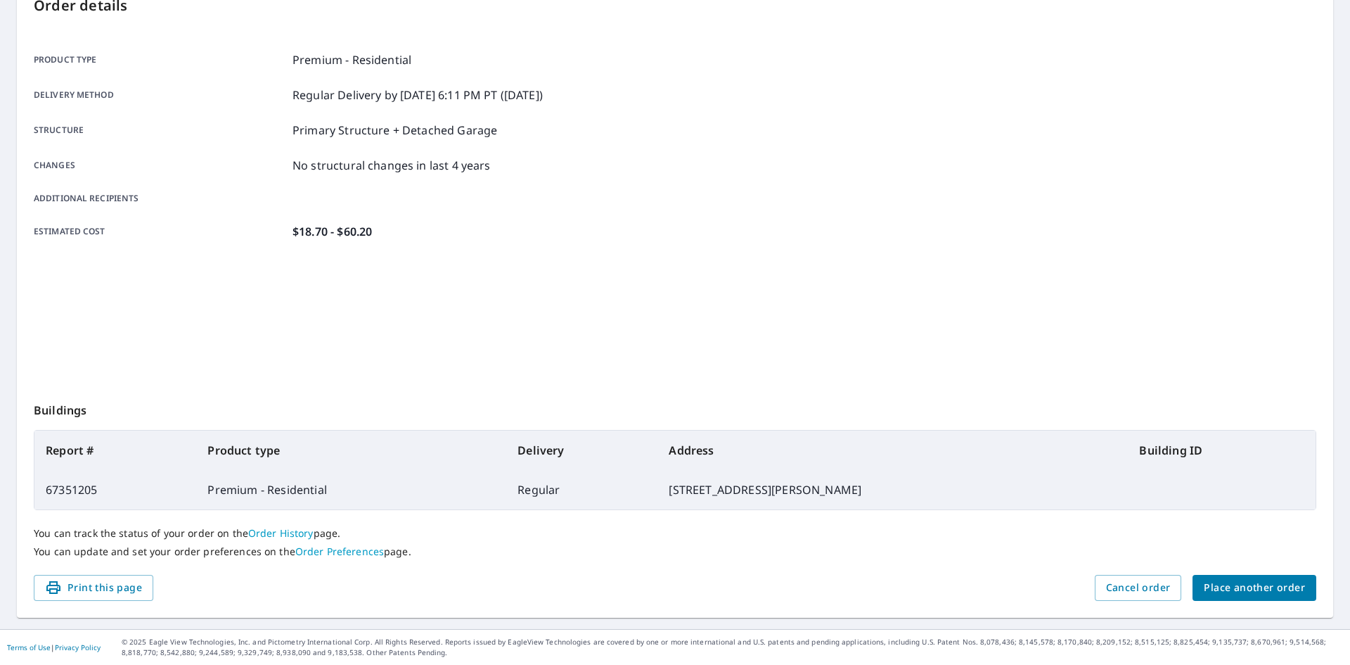
scroll to position [163, 0]
